Goal: Check status: Check status

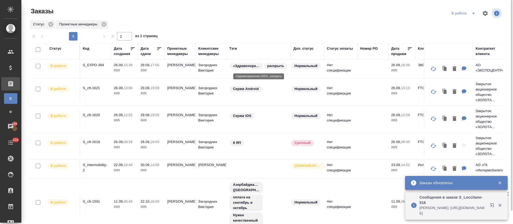
drag, startPoint x: 286, startPoint y: 65, endPoint x: 288, endPoint y: 64, distance: 2.9
click at [288, 64] on td "«Здравоохранение-2025» раскрыть" at bounding box center [259, 69] width 64 height 19
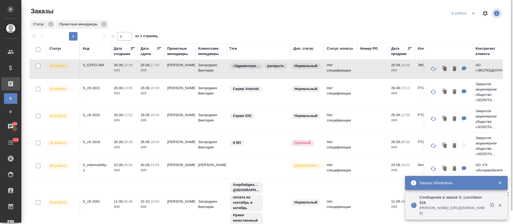
click at [305, 3] on div "Заказы В работе Статус Проектные менеджеры 1 1 из 1 страниц Статус Код Дата соз…" at bounding box center [268, 119] width 484 height 239
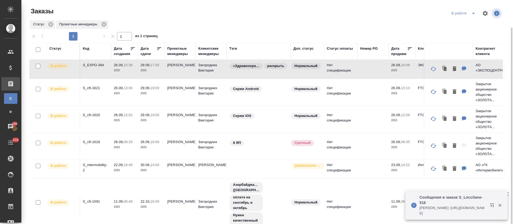
scroll to position [30, 0]
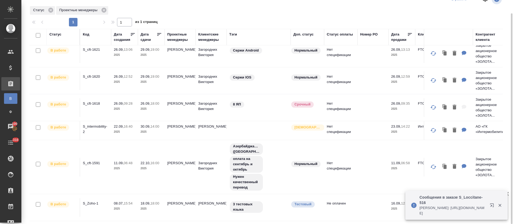
click at [303, 75] on p "Нормальный" at bounding box center [306, 77] width 23 height 5
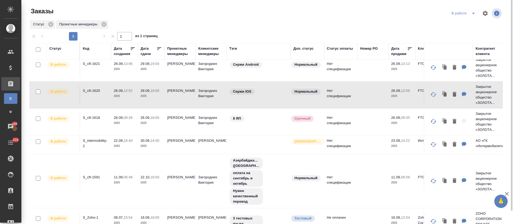
scroll to position [0, 0]
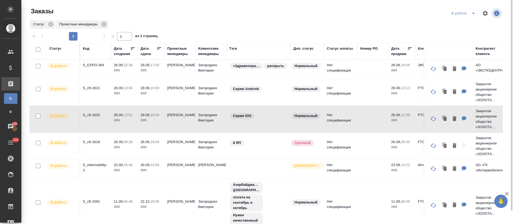
click at [159, 51] on icon at bounding box center [159, 48] width 5 height 5
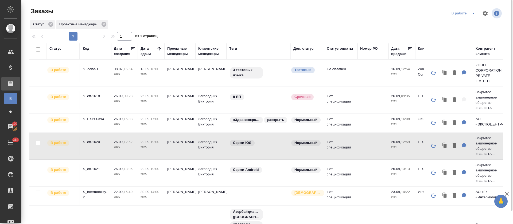
click at [468, 11] on button "split button" at bounding box center [473, 13] width 11 height 9
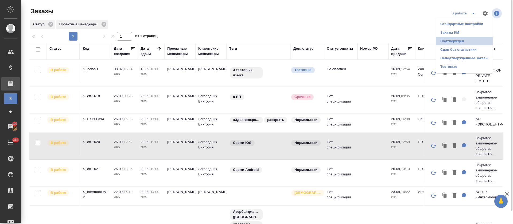
click at [464, 43] on li "Подтвержден" at bounding box center [464, 41] width 57 height 9
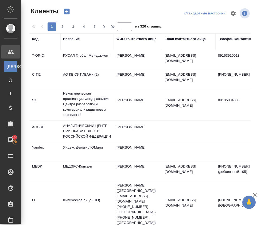
select select "RU"
